Goal: Transaction & Acquisition: Purchase product/service

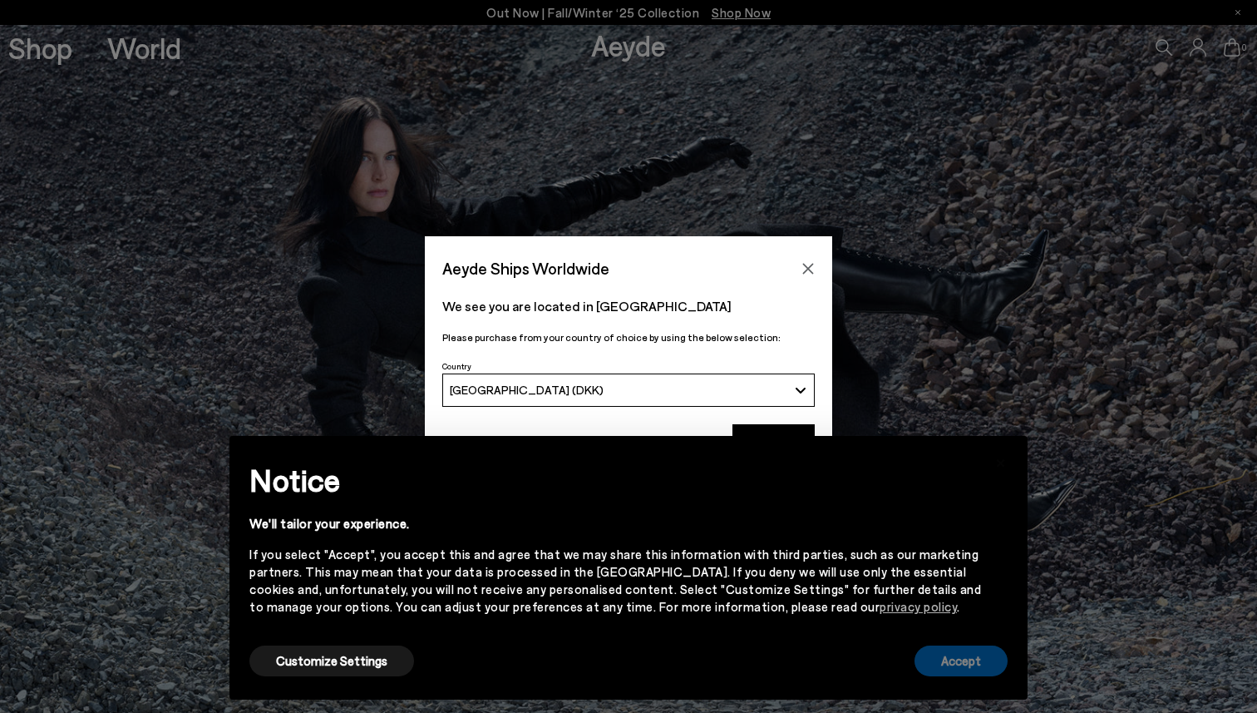
click at [989, 673] on button "Accept" at bounding box center [961, 660] width 93 height 31
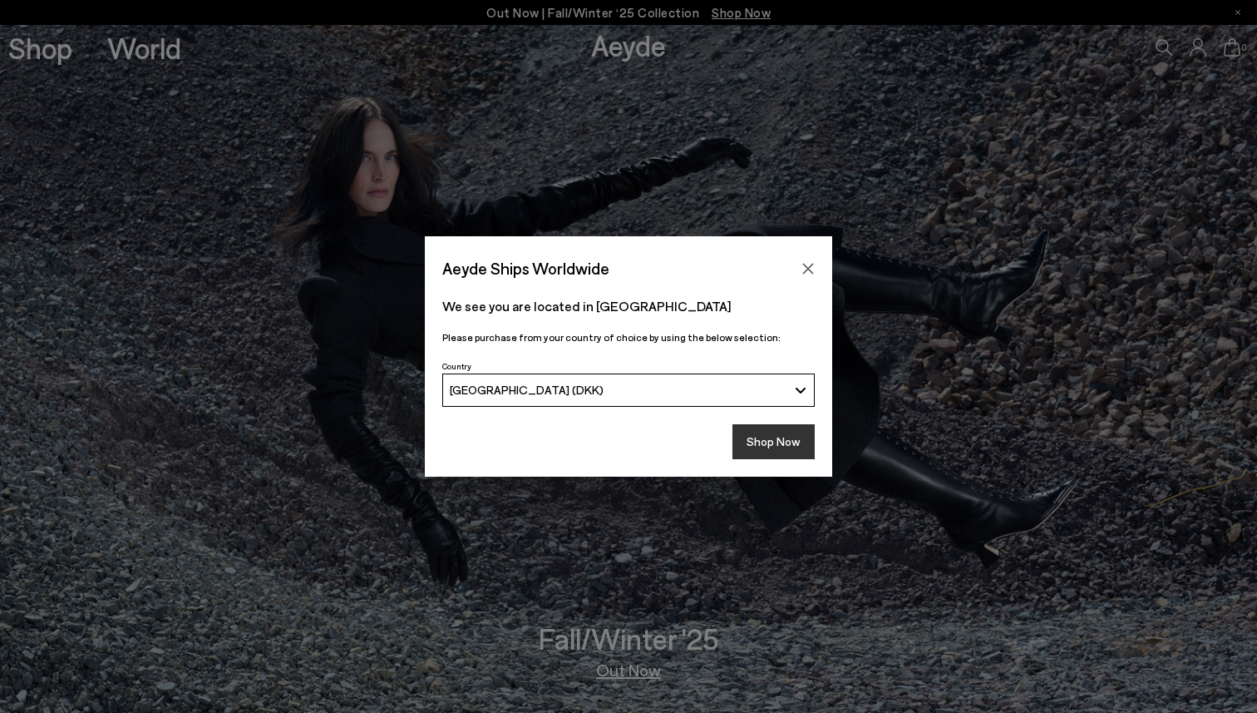
click at [758, 448] on button "Shop Now" at bounding box center [774, 441] width 82 height 35
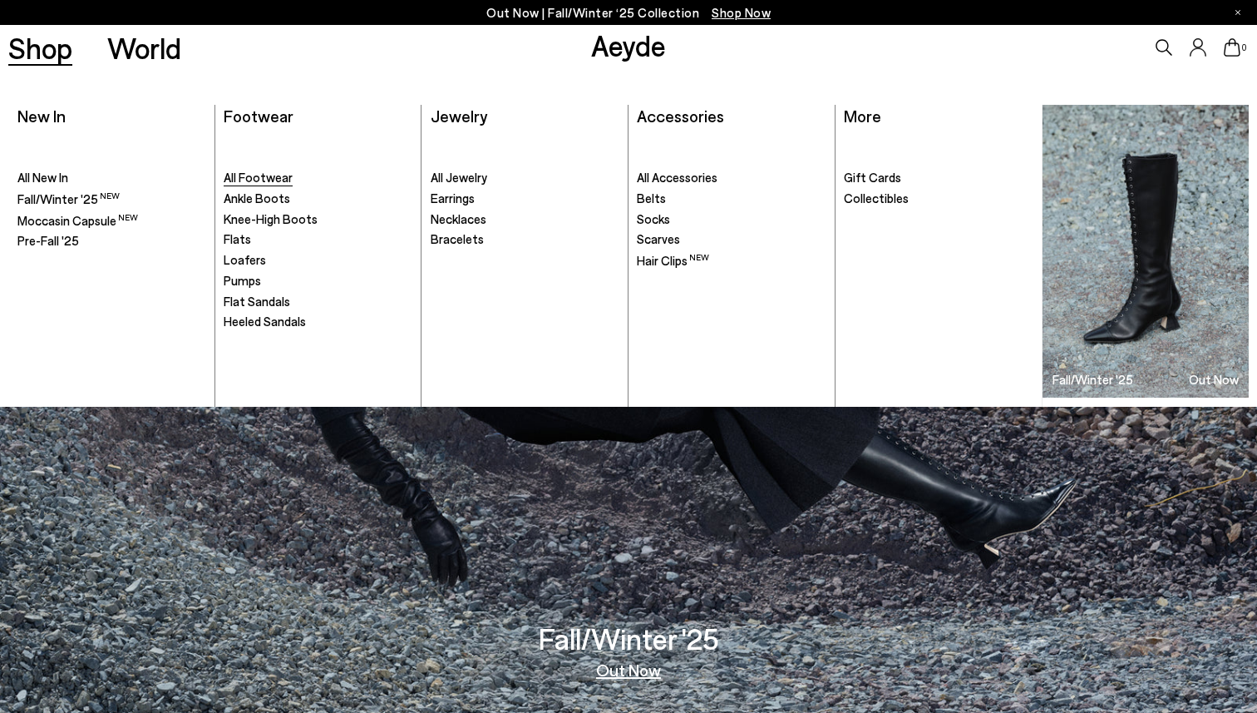
click at [256, 177] on span "All Footwear" at bounding box center [258, 177] width 69 height 15
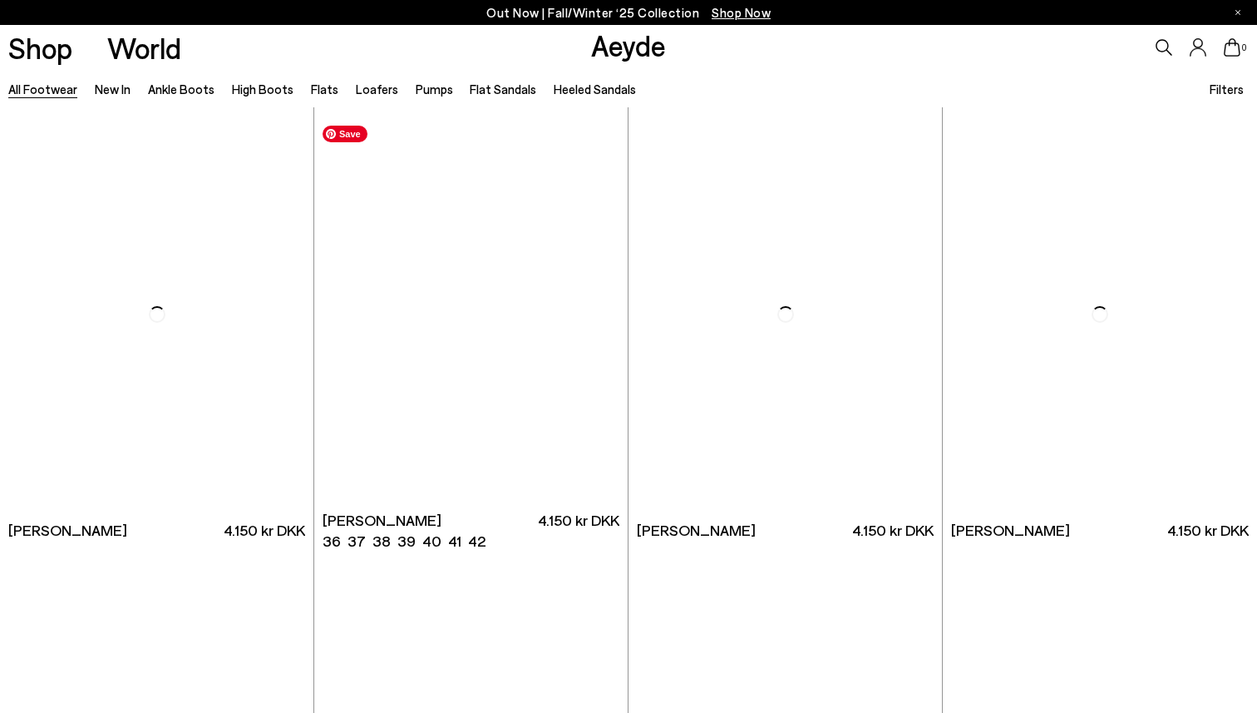
scroll to position [2999, 0]
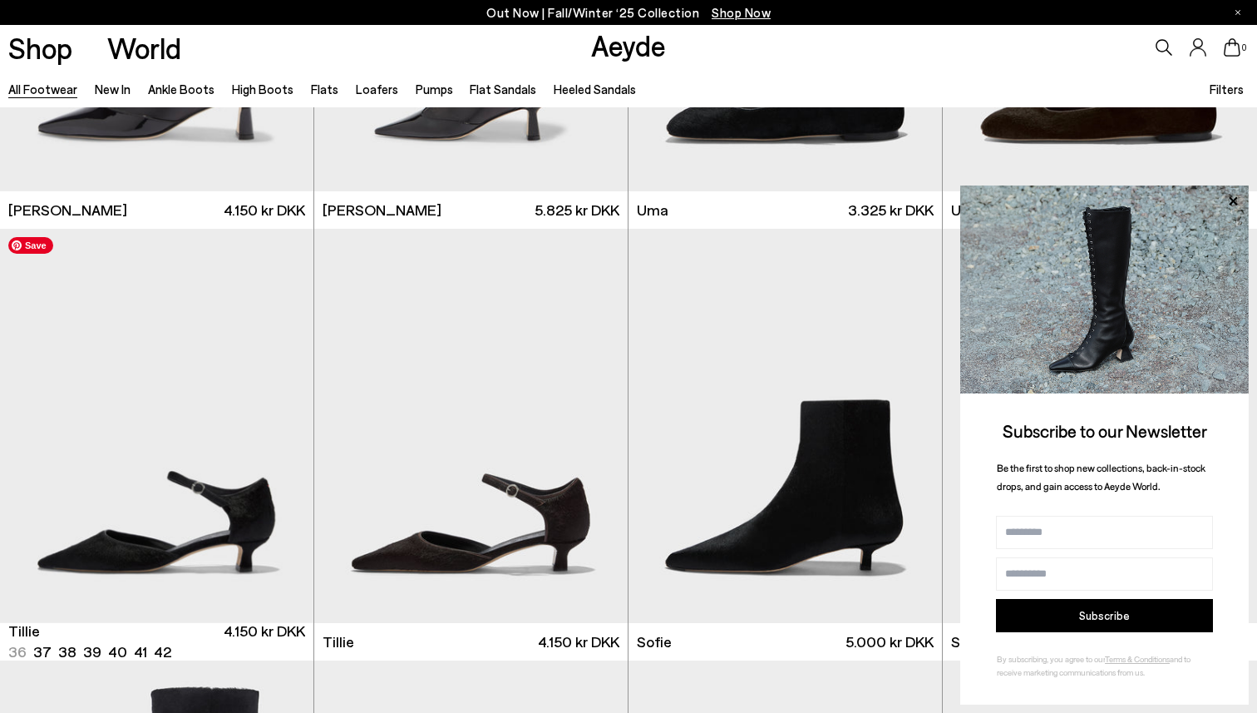
scroll to position [4626, 0]
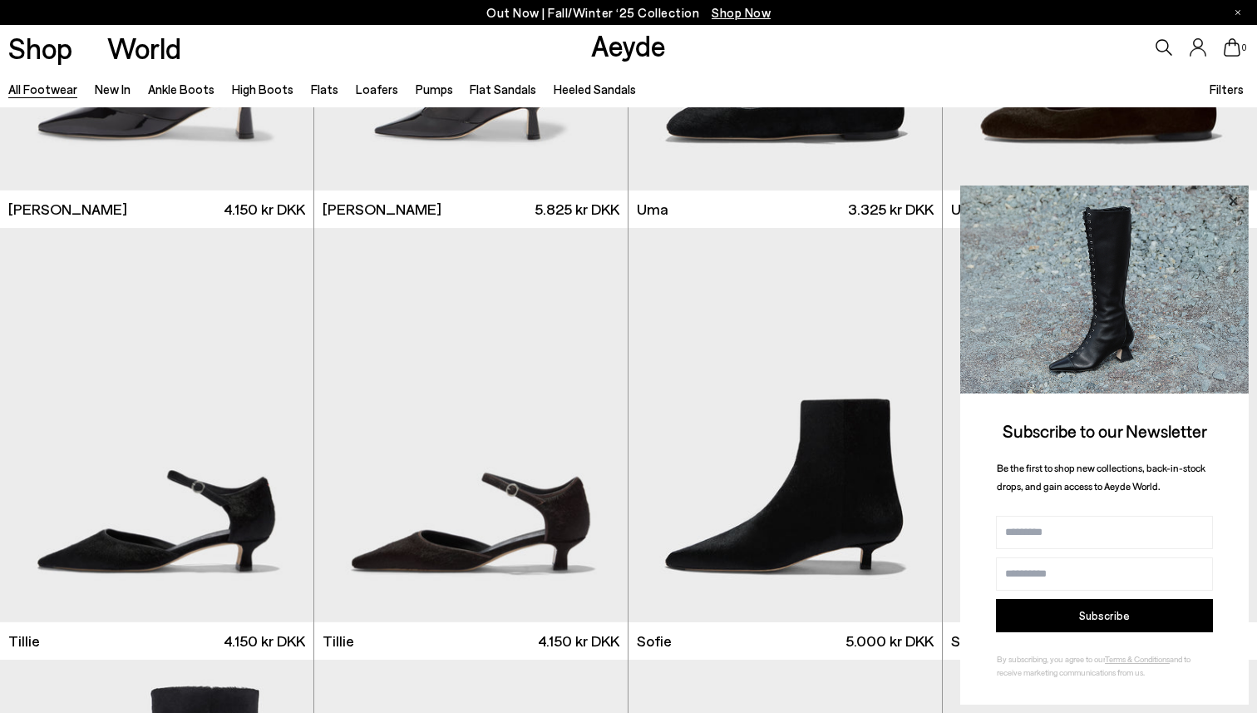
click at [1236, 200] on icon at bounding box center [1233, 201] width 22 height 22
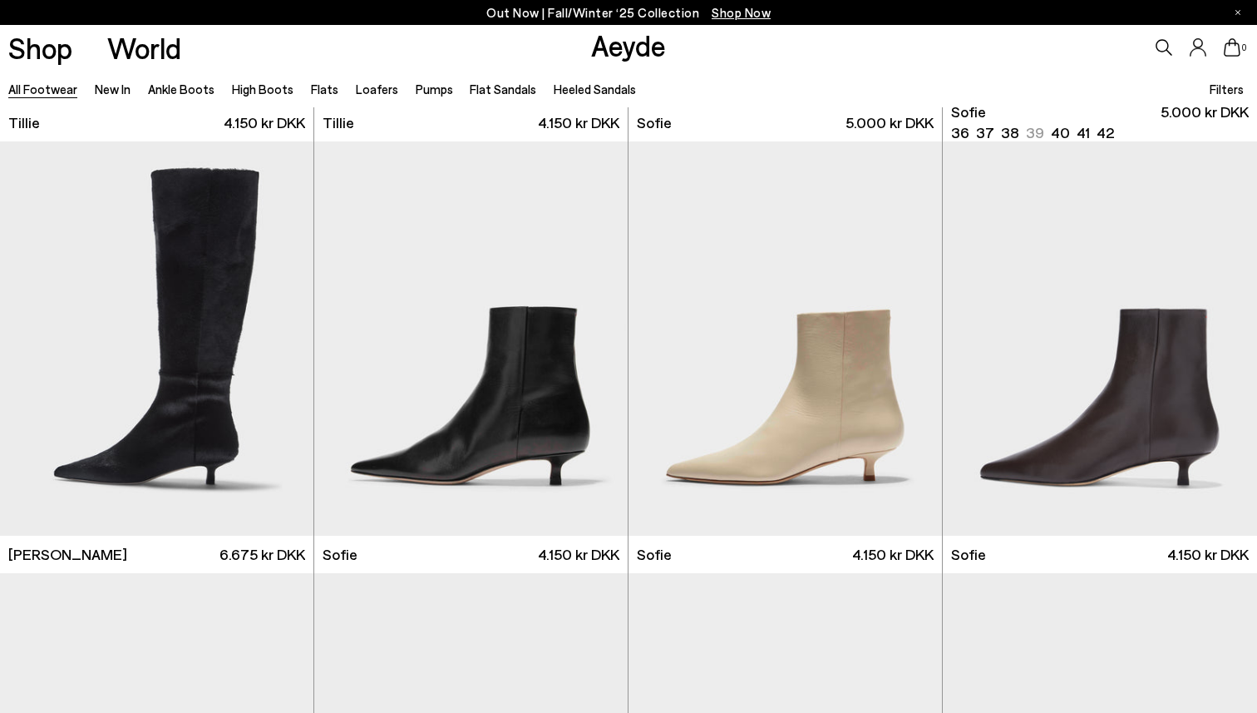
scroll to position [5147, 0]
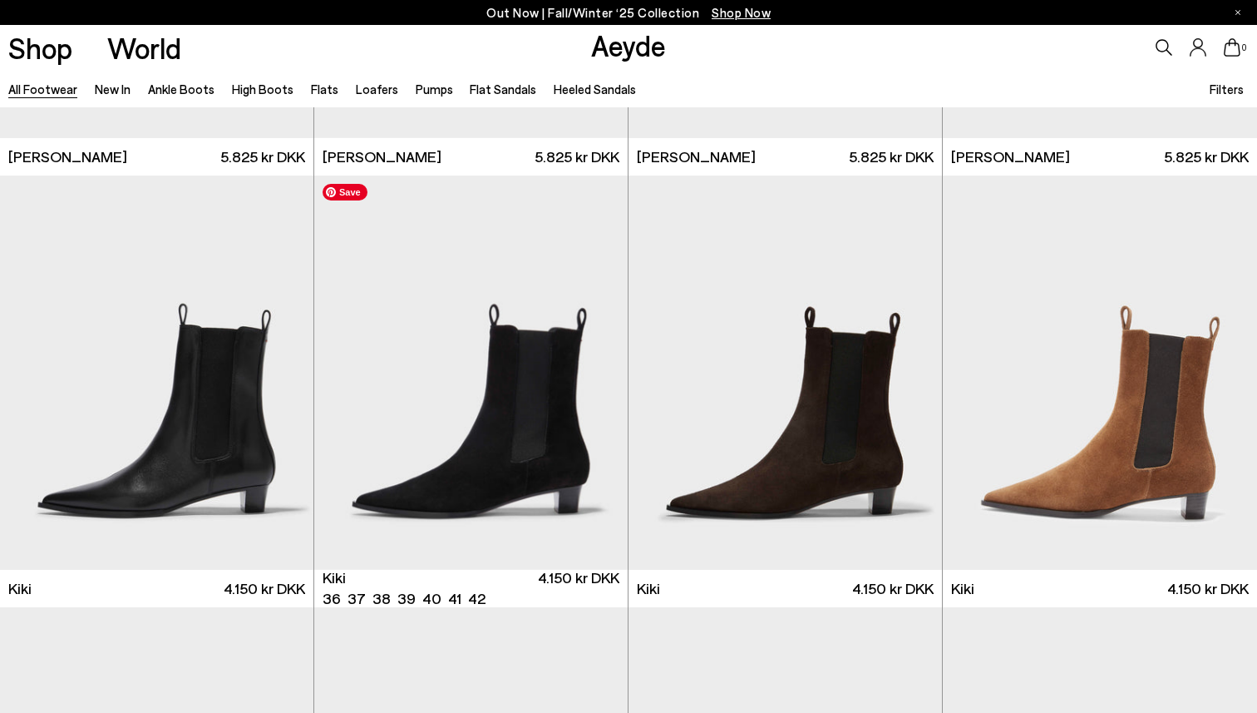
scroll to position [6931, 0]
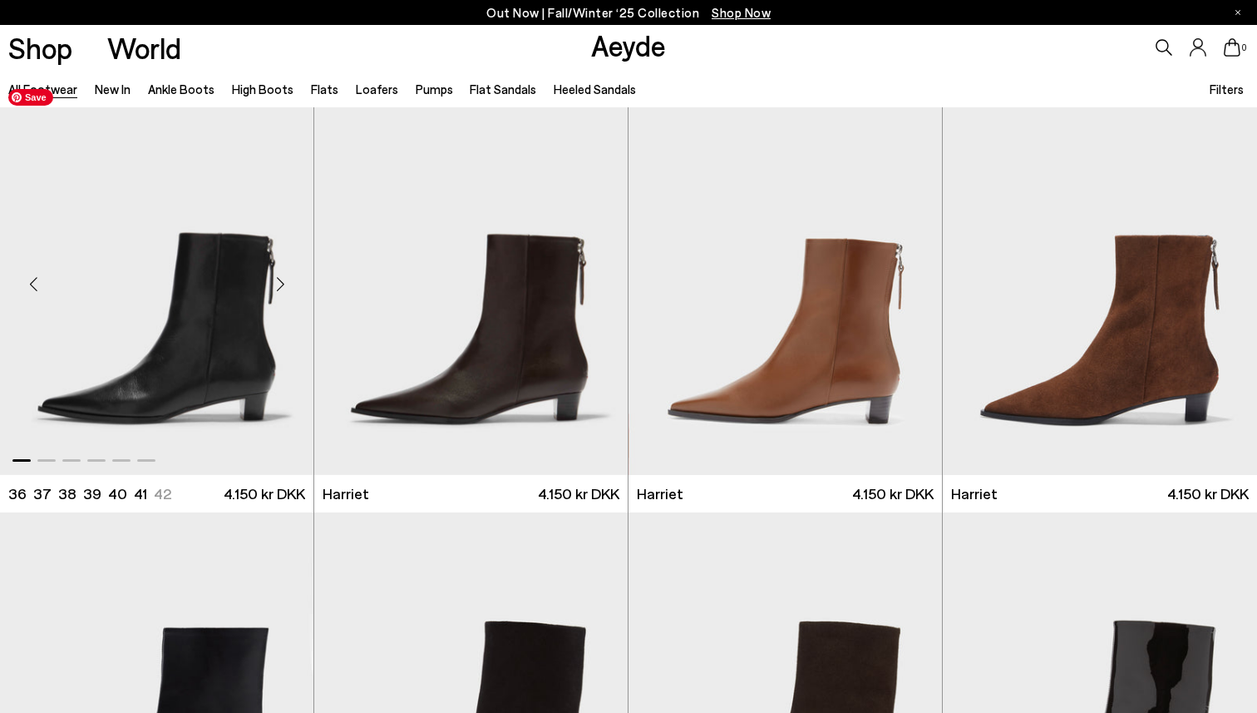
click at [229, 343] on img "1 / 6" at bounding box center [156, 278] width 313 height 394
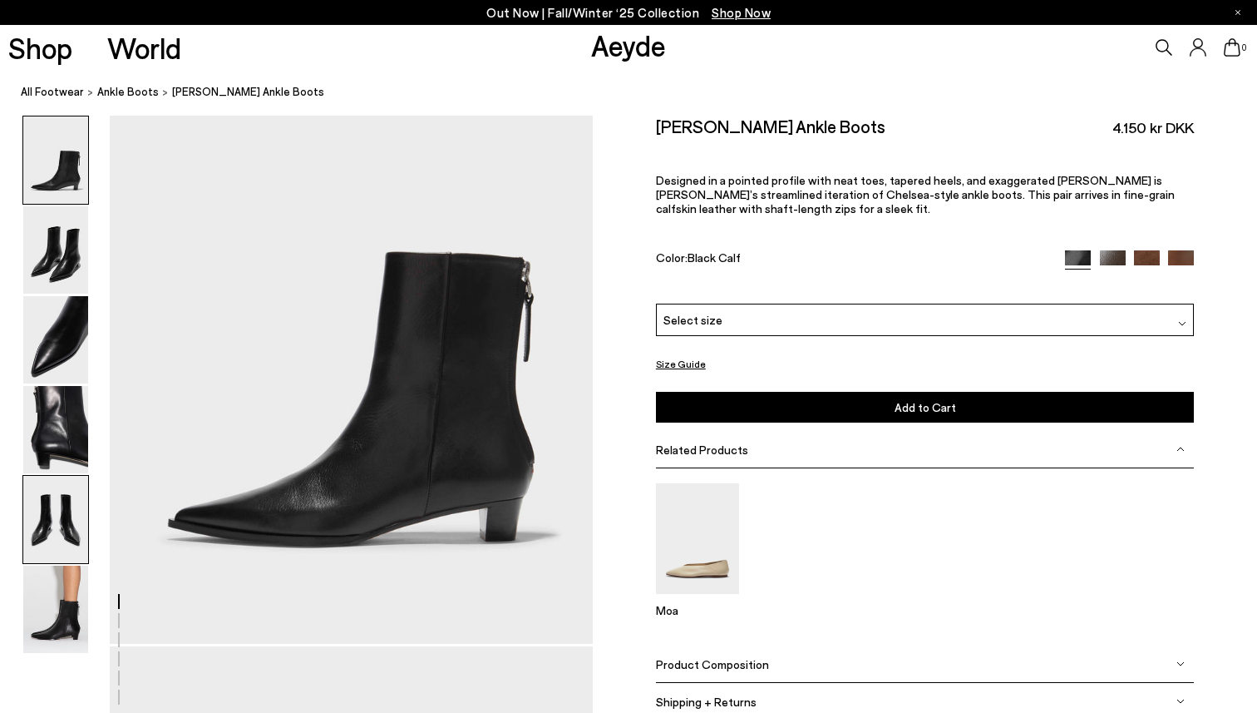
click at [64, 513] on img at bounding box center [55, 519] width 65 height 87
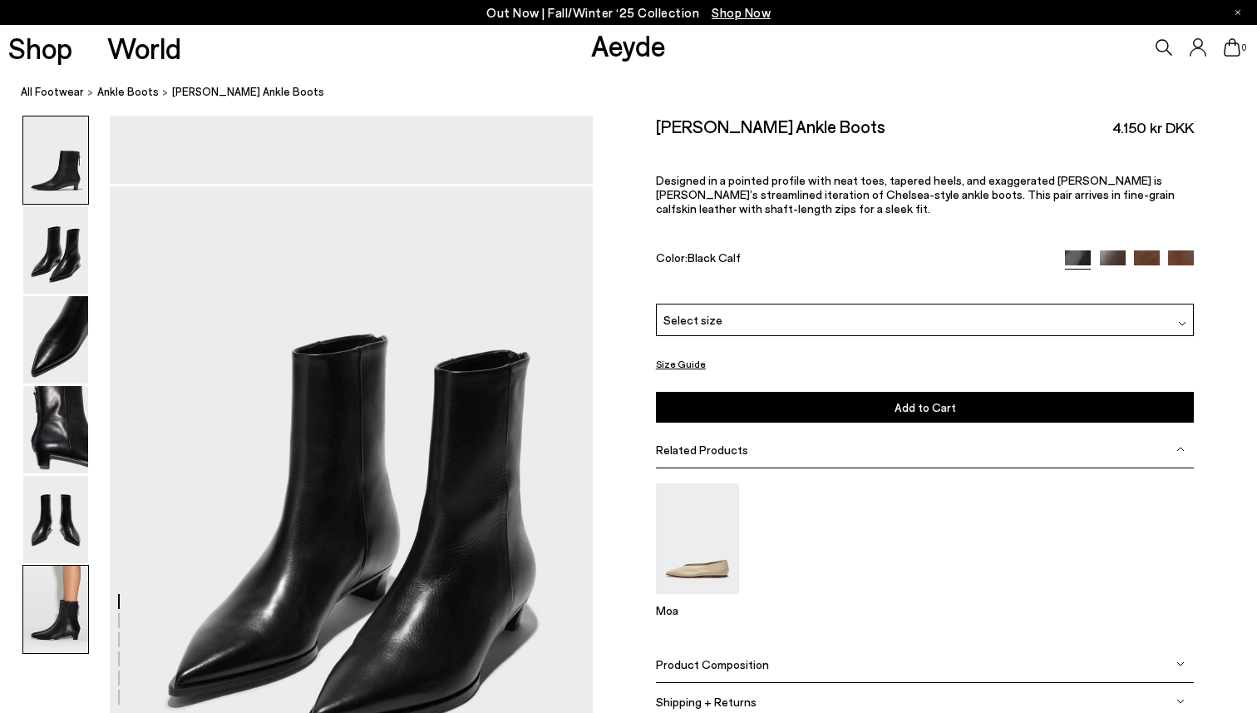
click at [75, 604] on img at bounding box center [55, 608] width 65 height 87
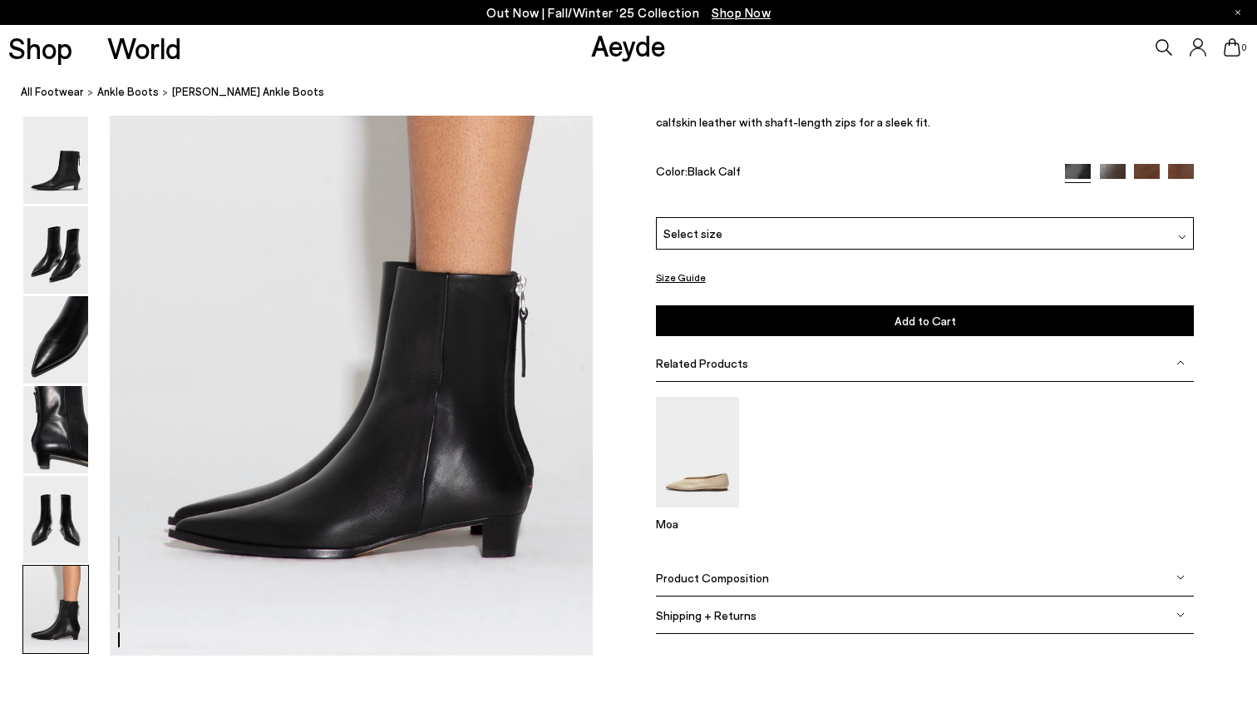
scroll to position [3350, 0]
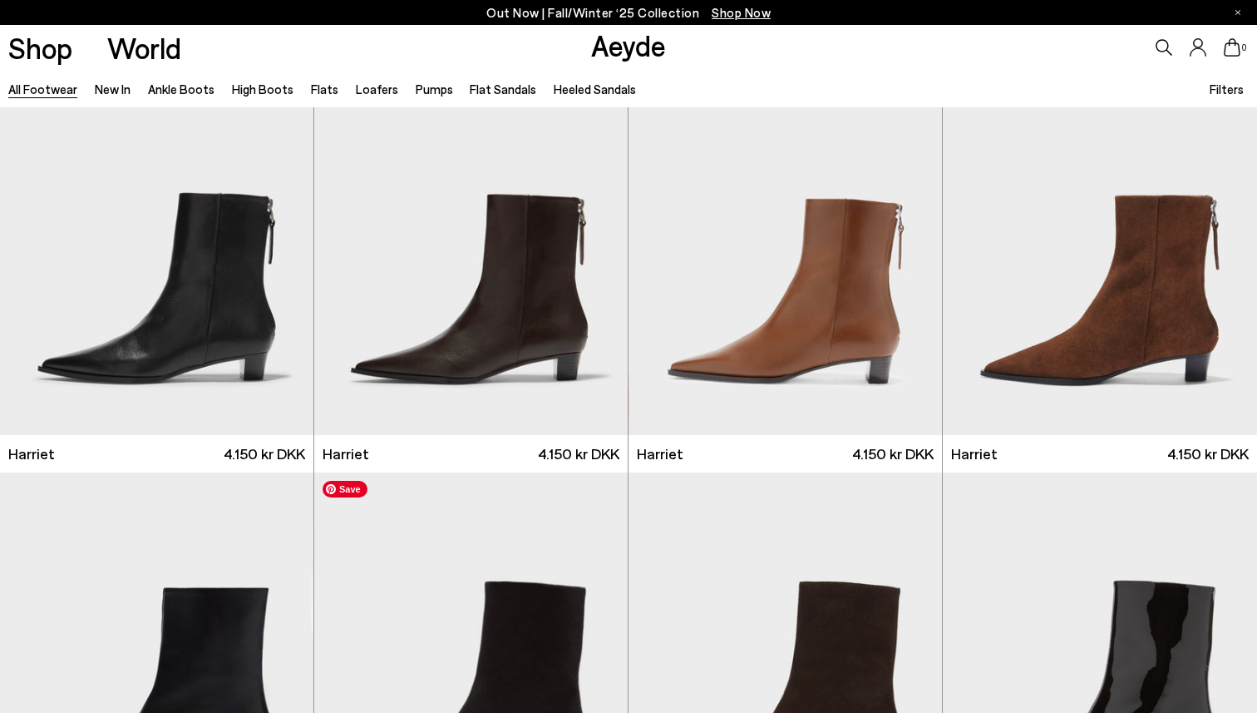
scroll to position [7377, 0]
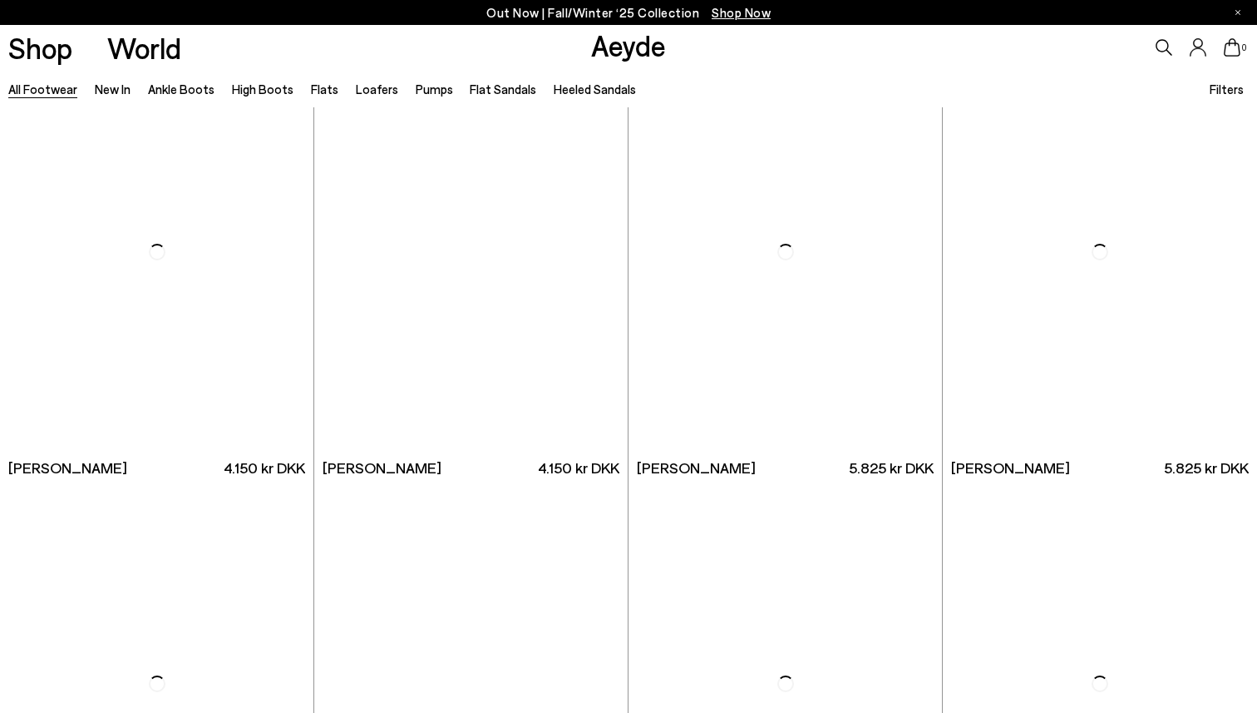
scroll to position [10435, 0]
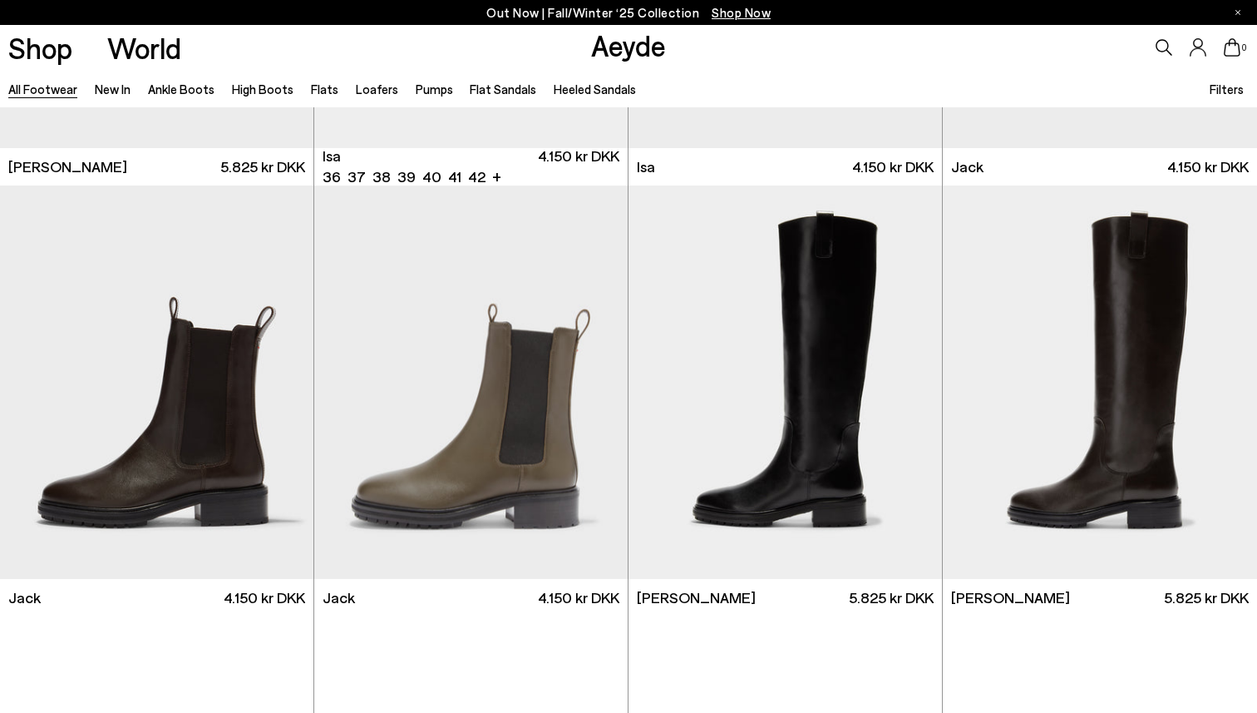
scroll to position [11094, 0]
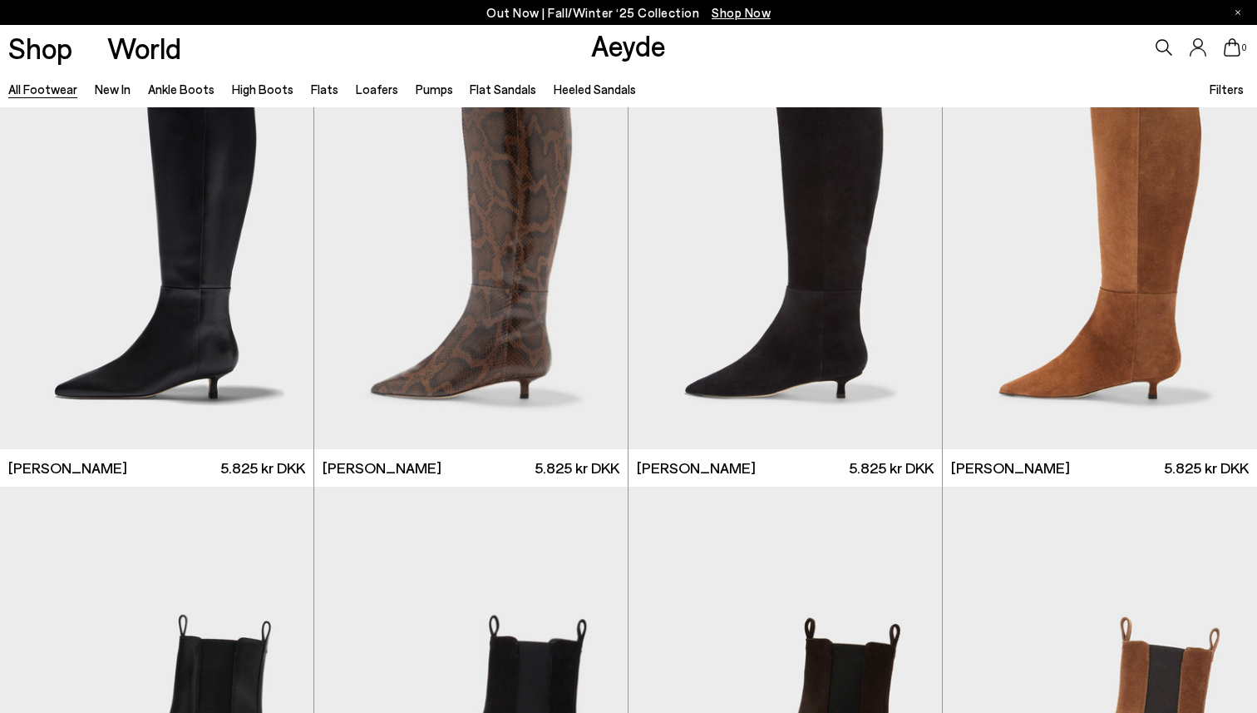
scroll to position [6113, 0]
